Goal: Task Accomplishment & Management: Complete application form

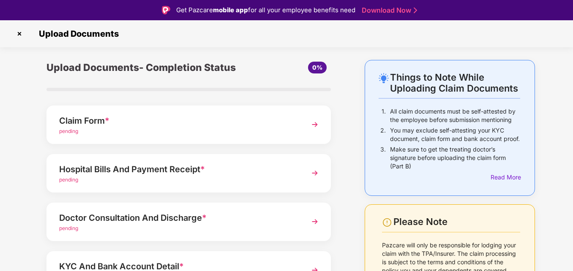
click at [312, 122] on img at bounding box center [314, 124] width 15 height 15
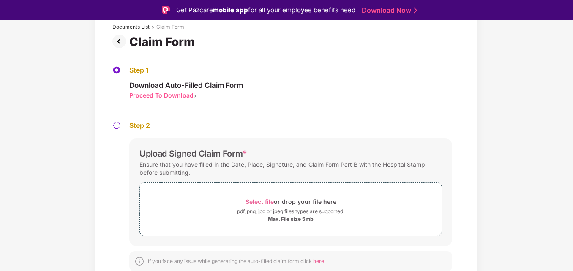
scroll to position [55, 0]
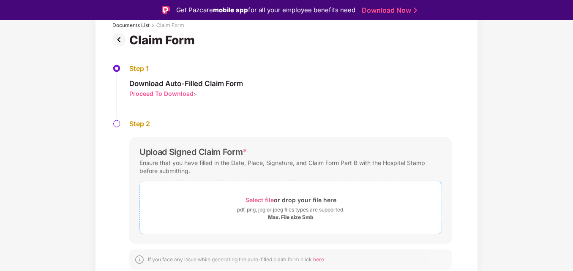
click at [276, 201] on div "Select file or drop your file here" at bounding box center [291, 199] width 91 height 11
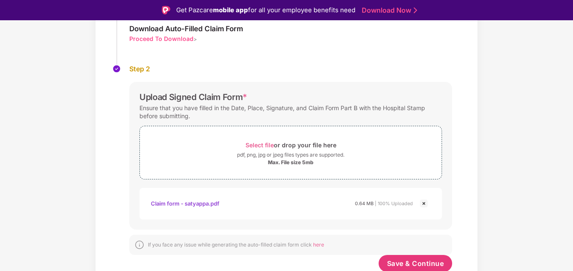
scroll to position [117, 0]
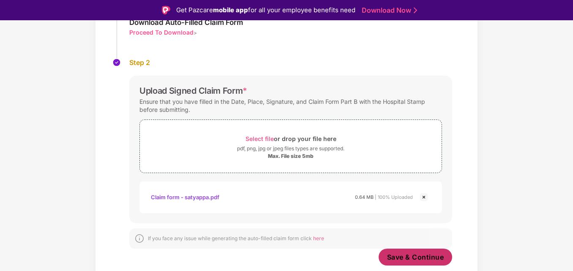
click at [411, 259] on span "Save & Continue" at bounding box center [415, 257] width 57 height 9
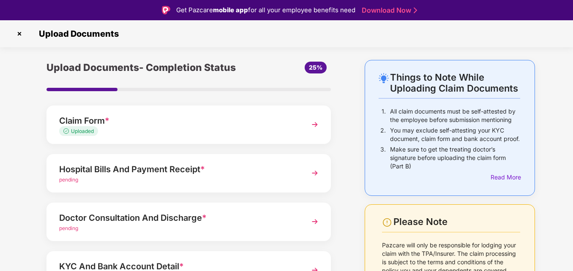
click at [314, 172] on img at bounding box center [314, 173] width 15 height 15
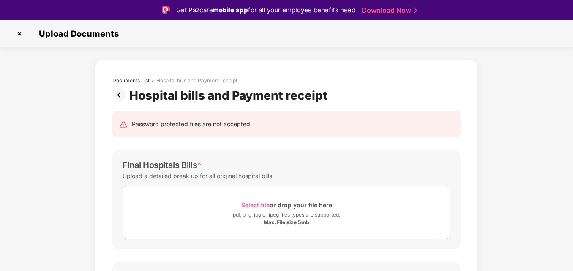
click at [283, 223] on div "Max. File size 5mb" at bounding box center [287, 222] width 46 height 7
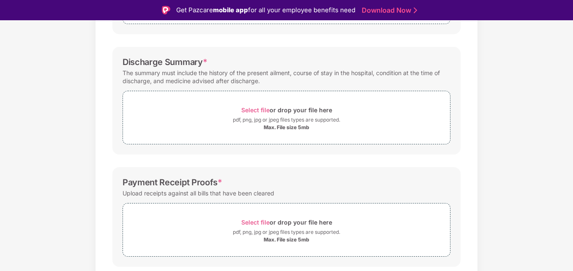
scroll to position [115, 0]
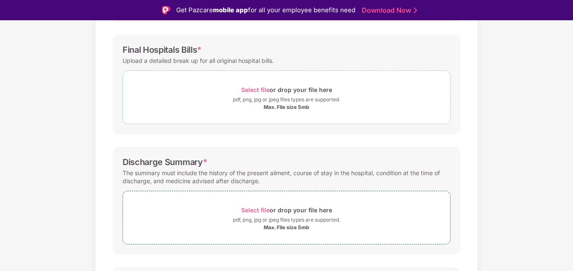
click at [289, 95] on div "Select file or drop your file here" at bounding box center [286, 89] width 91 height 11
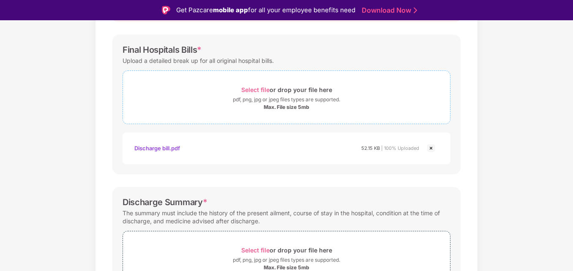
click at [276, 97] on div "pdf, png, jpg or jpeg files types are supported." at bounding box center [286, 100] width 107 height 8
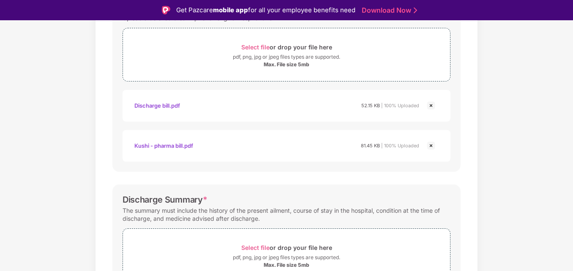
scroll to position [158, 0]
click at [289, 54] on div "pdf, png, jpg or jpeg files types are supported." at bounding box center [286, 57] width 107 height 8
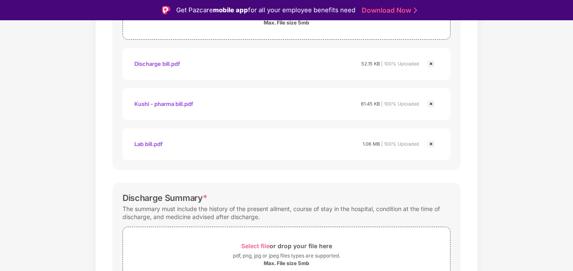
scroll to position [73, 0]
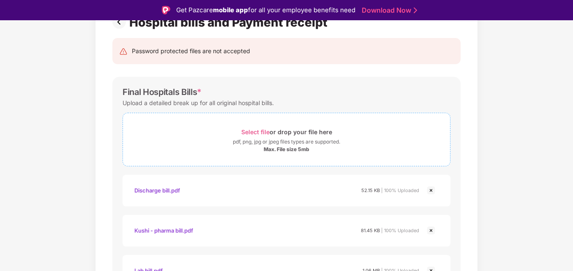
click at [285, 142] on div "pdf, png, jpg or jpeg files types are supported." at bounding box center [286, 142] width 107 height 8
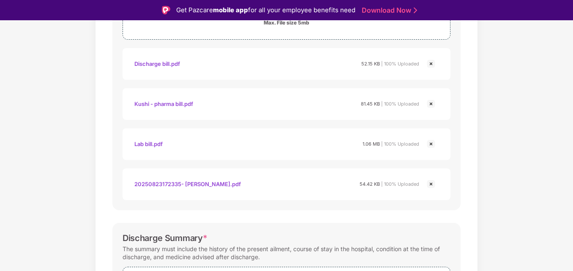
scroll to position [327, 0]
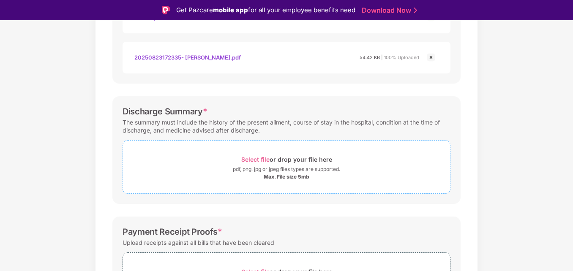
click at [270, 172] on div "pdf, png, jpg or jpeg files types are supported." at bounding box center [286, 169] width 107 height 8
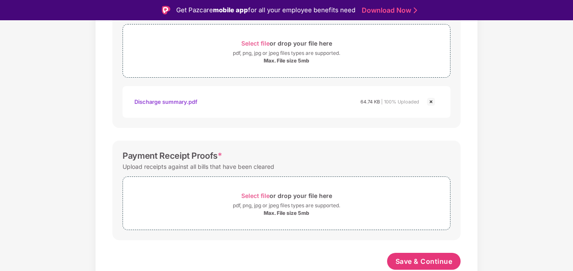
scroll to position [443, 0]
click at [278, 196] on div "Select file or drop your file here" at bounding box center [286, 195] width 91 height 11
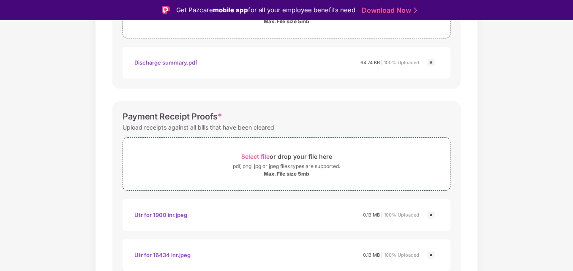
scroll to position [523, 0]
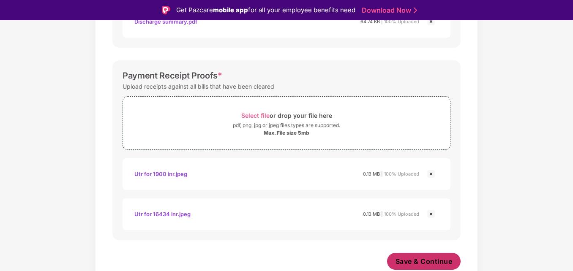
click at [416, 263] on span "Save & Continue" at bounding box center [424, 261] width 57 height 9
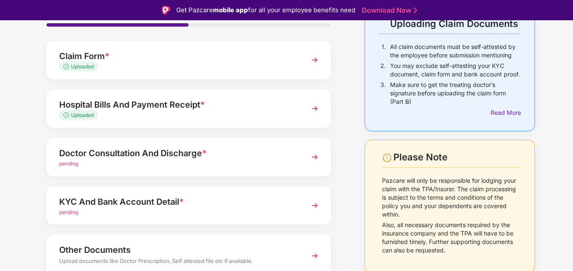
scroll to position [85, 0]
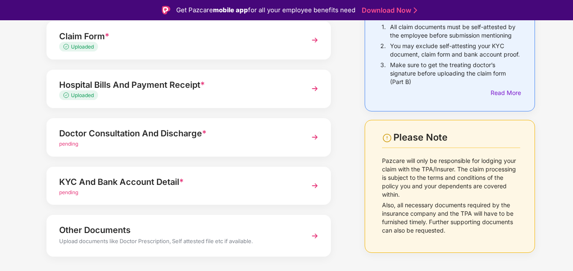
click at [311, 136] on img at bounding box center [314, 137] width 15 height 15
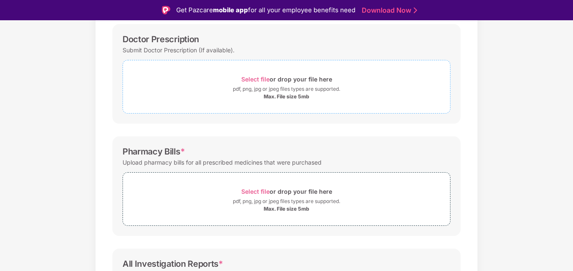
scroll to position [73, 0]
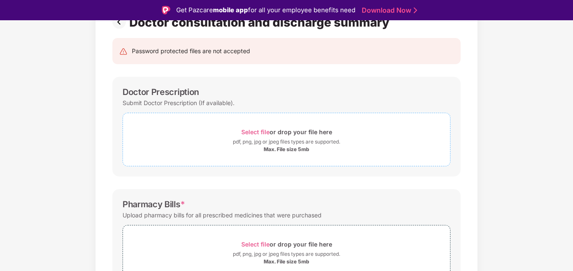
click at [289, 143] on div "pdf, png, jpg or jpeg files types are supported." at bounding box center [286, 142] width 107 height 8
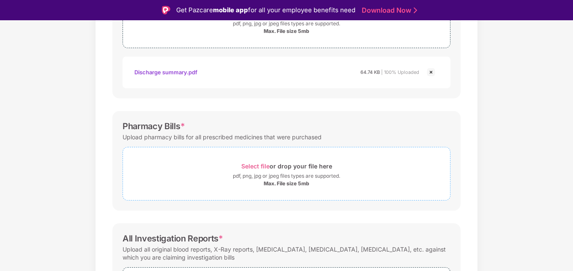
scroll to position [200, 0]
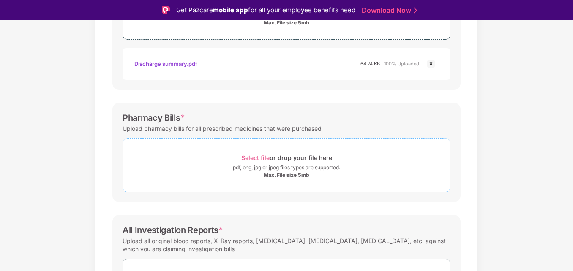
click at [269, 162] on div "Select file or drop your file here" at bounding box center [286, 157] width 91 height 11
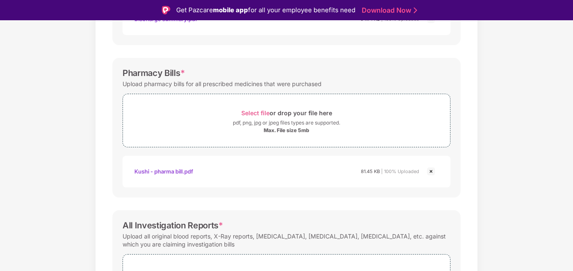
scroll to position [322, 0]
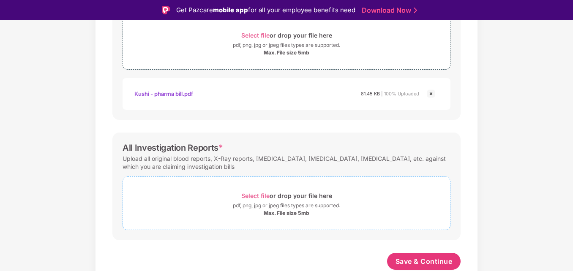
click at [278, 197] on div "Select file or drop your file here" at bounding box center [286, 195] width 91 height 11
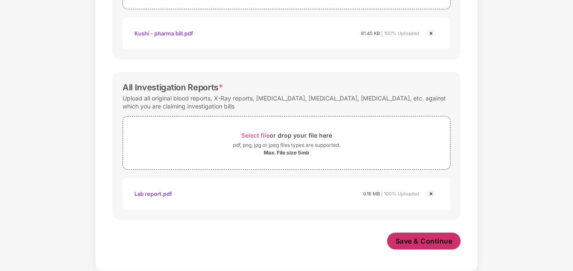
scroll to position [363, 0]
click at [426, 240] on span "Save & Continue" at bounding box center [424, 241] width 57 height 9
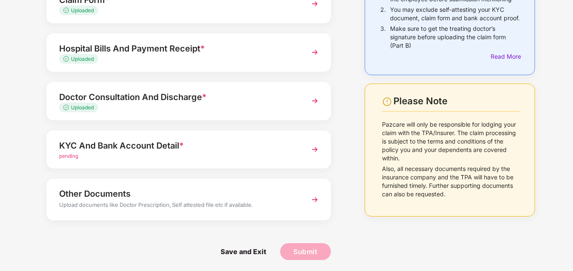
scroll to position [102, 0]
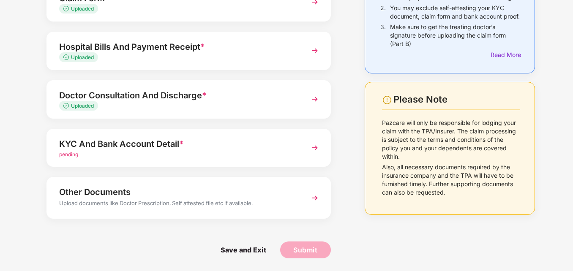
click at [314, 147] on img at bounding box center [314, 147] width 15 height 15
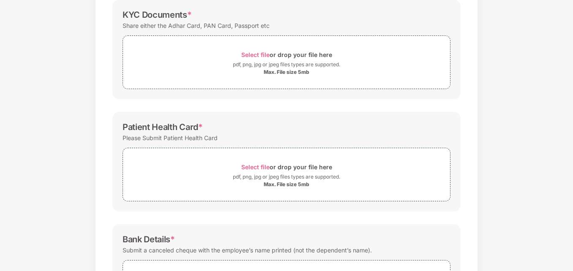
scroll to position [65, 0]
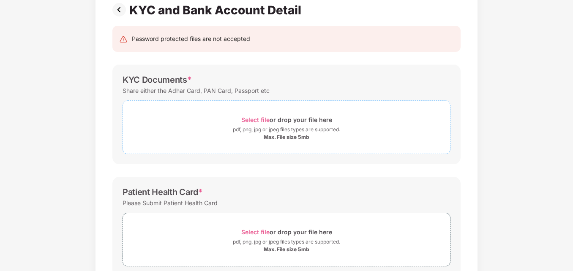
click at [278, 124] on div "Select file or drop your file here" at bounding box center [286, 119] width 91 height 11
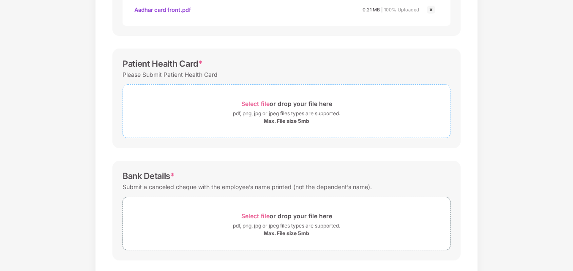
scroll to position [234, 0]
click at [290, 109] on div "pdf, png, jpg or jpeg files types are supported." at bounding box center [286, 113] width 107 height 8
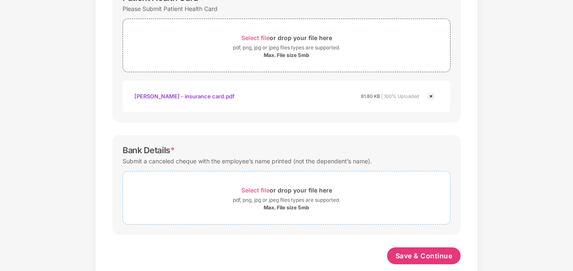
scroll to position [314, 0]
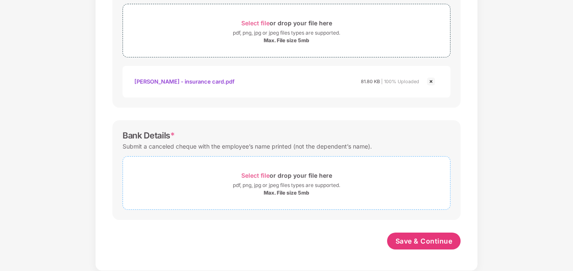
click at [274, 181] on div "pdf, png, jpg or jpeg files types are supported." at bounding box center [286, 185] width 107 height 8
click at [293, 188] on div "pdf, png, jpg or jpeg files types are supported." at bounding box center [286, 185] width 107 height 8
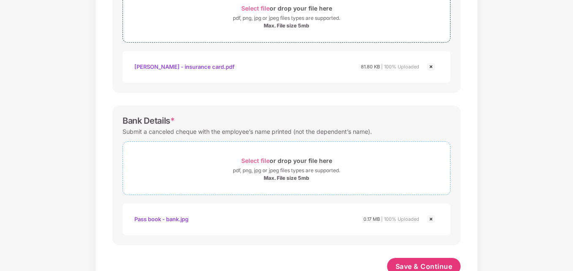
scroll to position [355, 0]
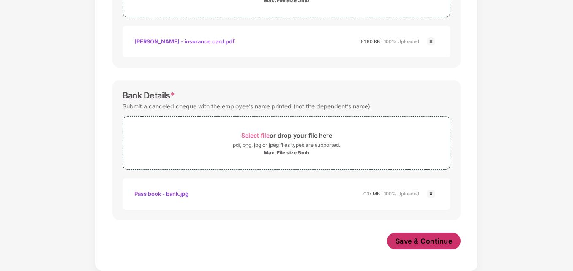
click at [426, 241] on span "Save & Continue" at bounding box center [424, 241] width 57 height 9
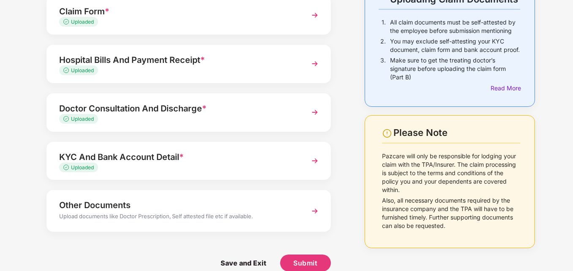
scroll to position [82, 0]
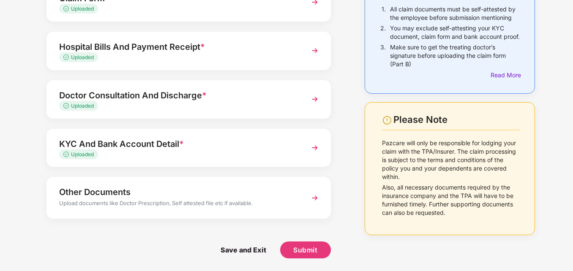
click at [199, 199] on div "Upload documents like Doctor Prescription, Self attested file etc if available." at bounding box center [177, 204] width 237 height 11
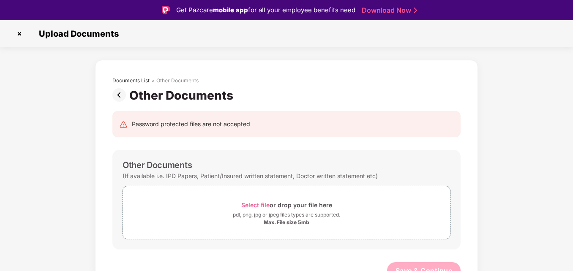
click at [114, 91] on img at bounding box center [120, 95] width 17 height 14
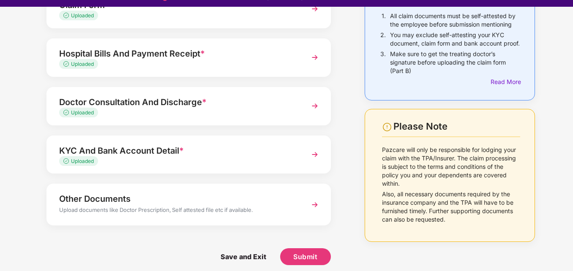
scroll to position [20, 0]
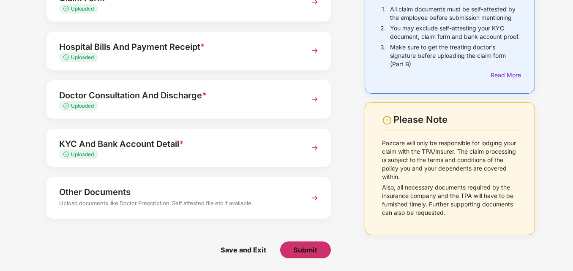
click at [311, 248] on span "Submit" at bounding box center [305, 250] width 24 height 9
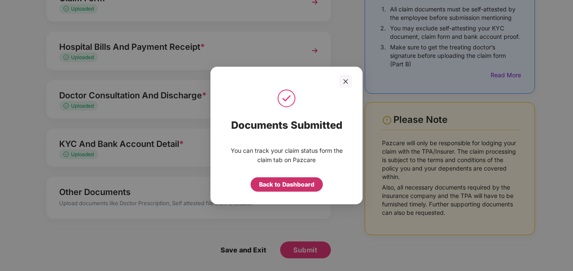
click at [292, 182] on div "Back to Dashboard" at bounding box center [286, 184] width 55 height 9
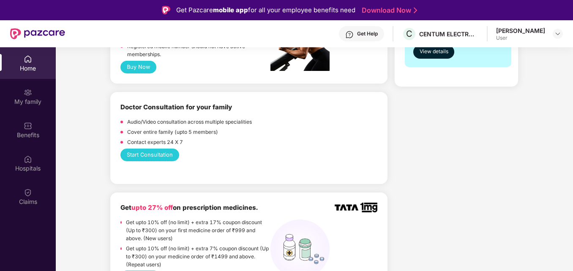
scroll to position [290, 0]
